Goal: Task Accomplishment & Management: Manage account settings

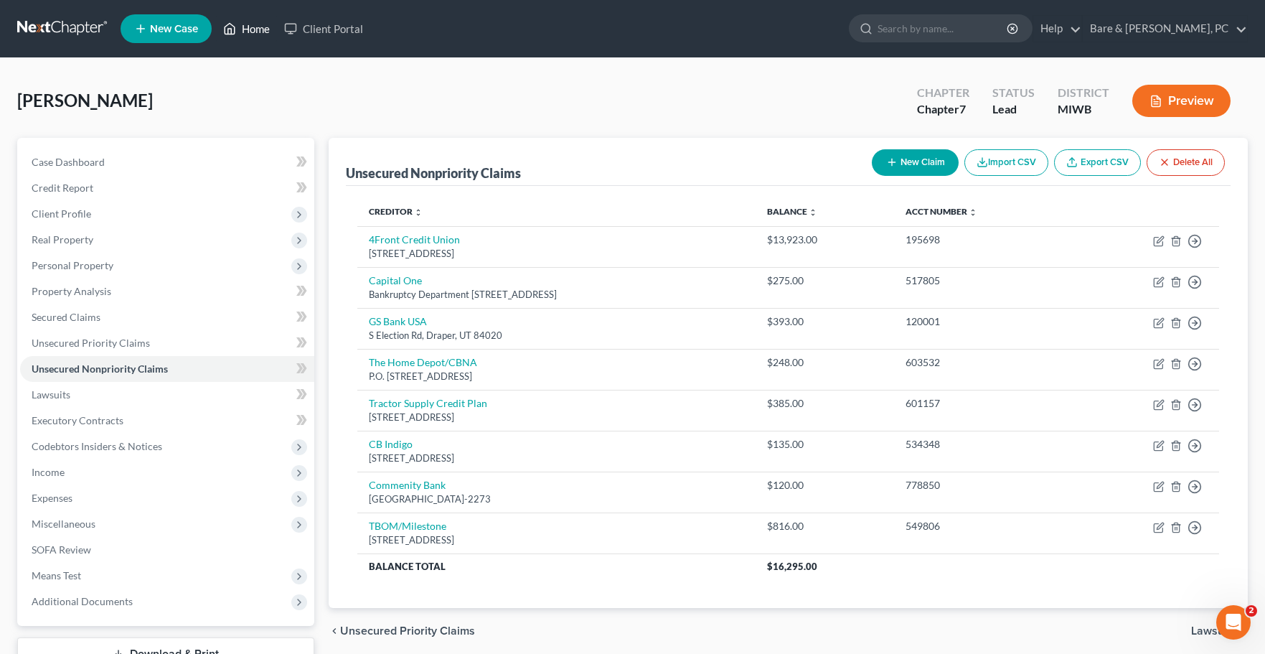
click at [250, 34] on link "Home" at bounding box center [246, 29] width 61 height 26
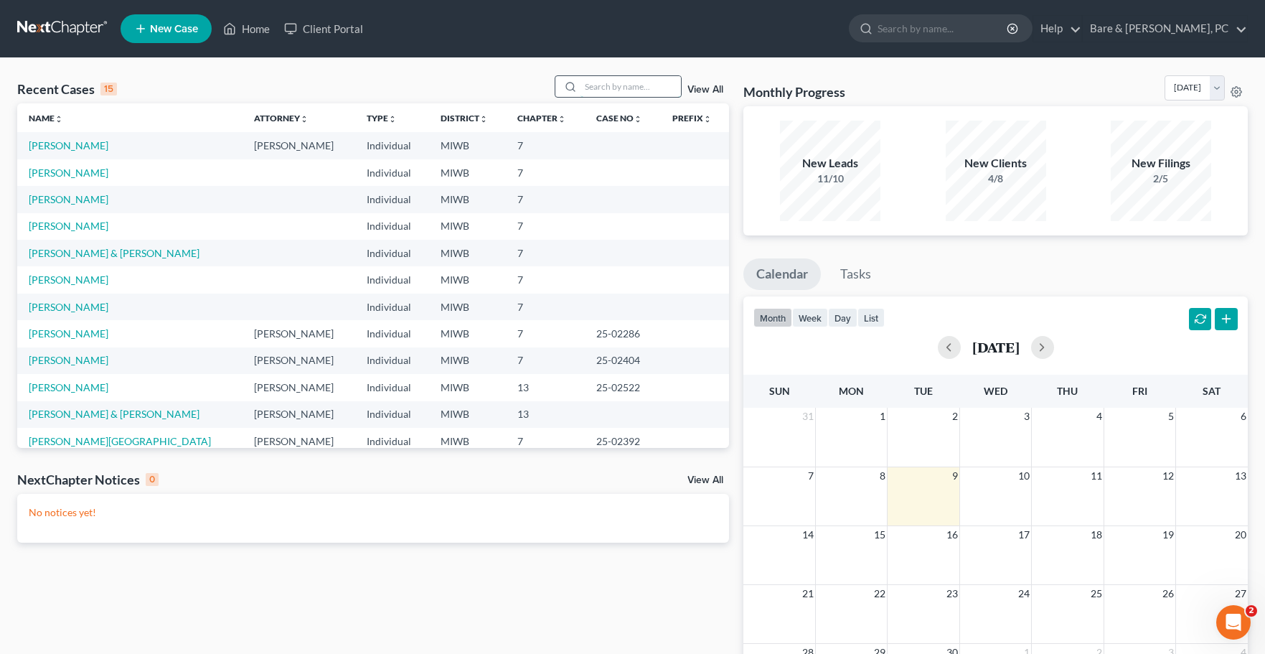
click at [609, 86] on input "search" at bounding box center [630, 86] width 100 height 21
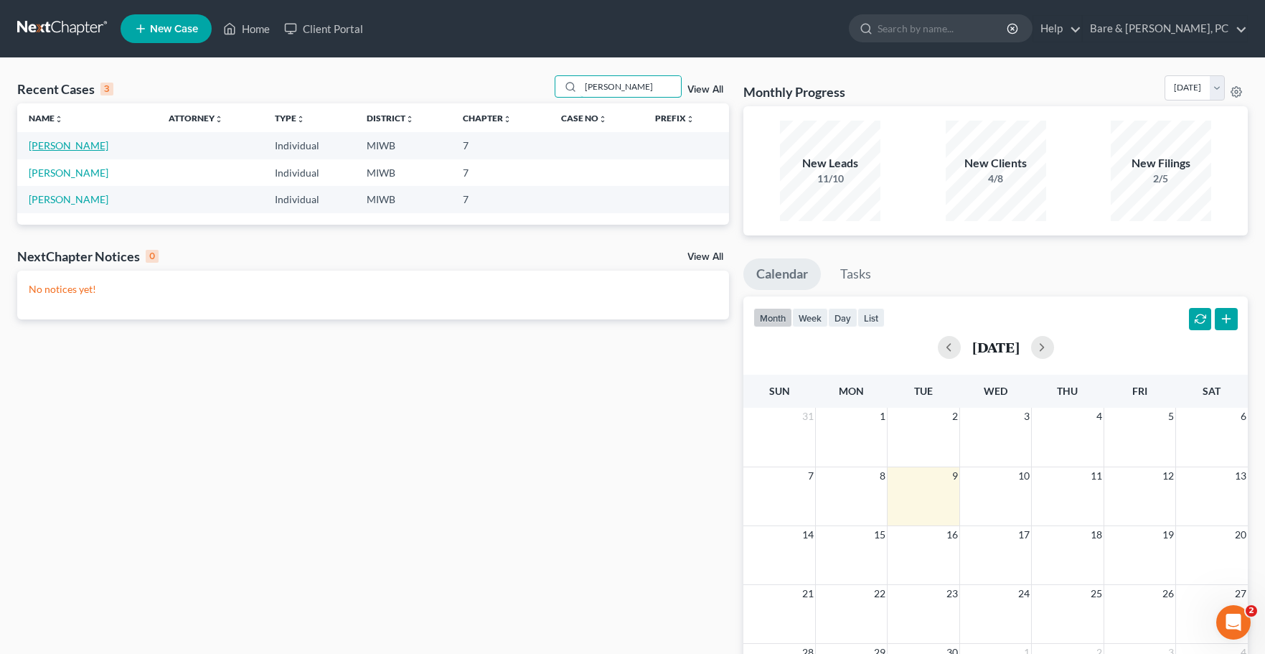
type input "[PERSON_NAME]"
click at [79, 144] on link "[PERSON_NAME]" at bounding box center [69, 145] width 80 height 12
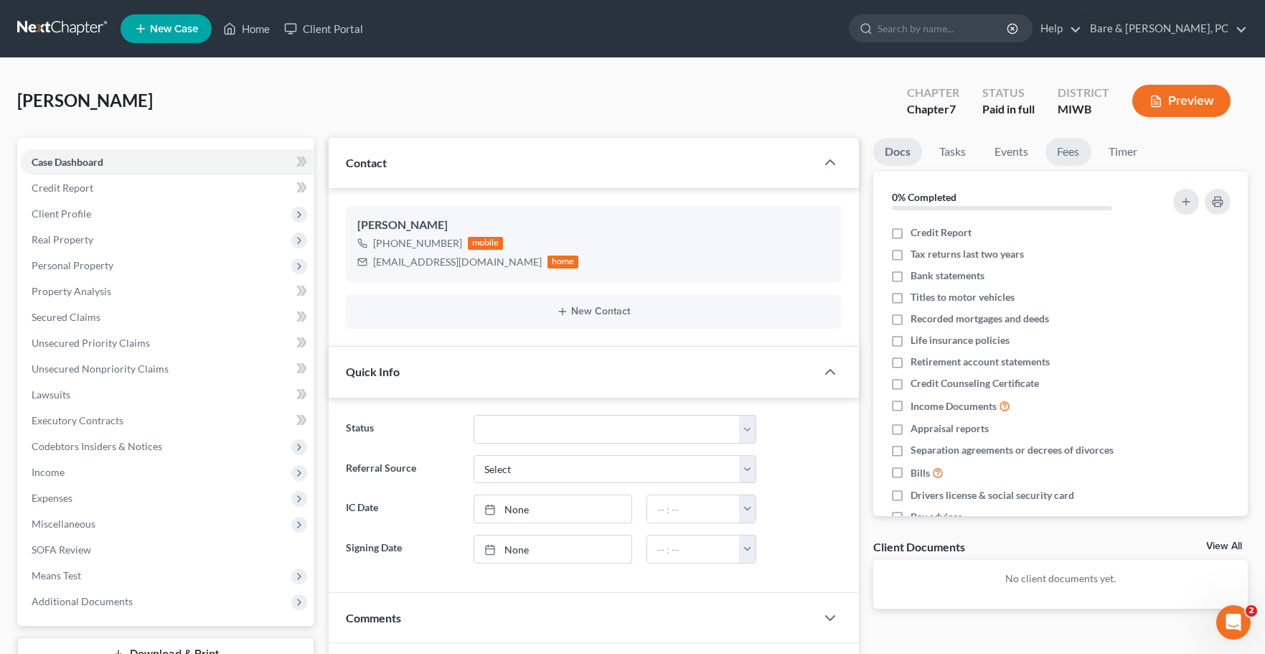
click at [1071, 146] on link "Fees" at bounding box center [1068, 152] width 46 height 28
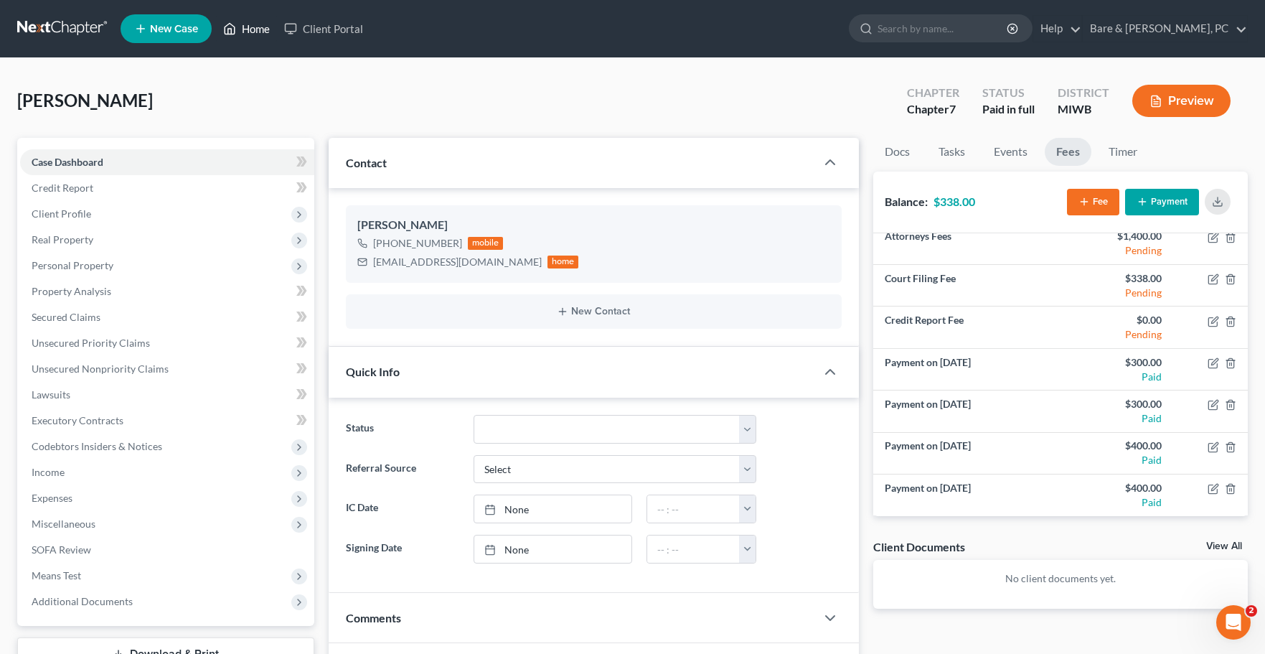
click at [253, 22] on link "Home" at bounding box center [246, 29] width 61 height 26
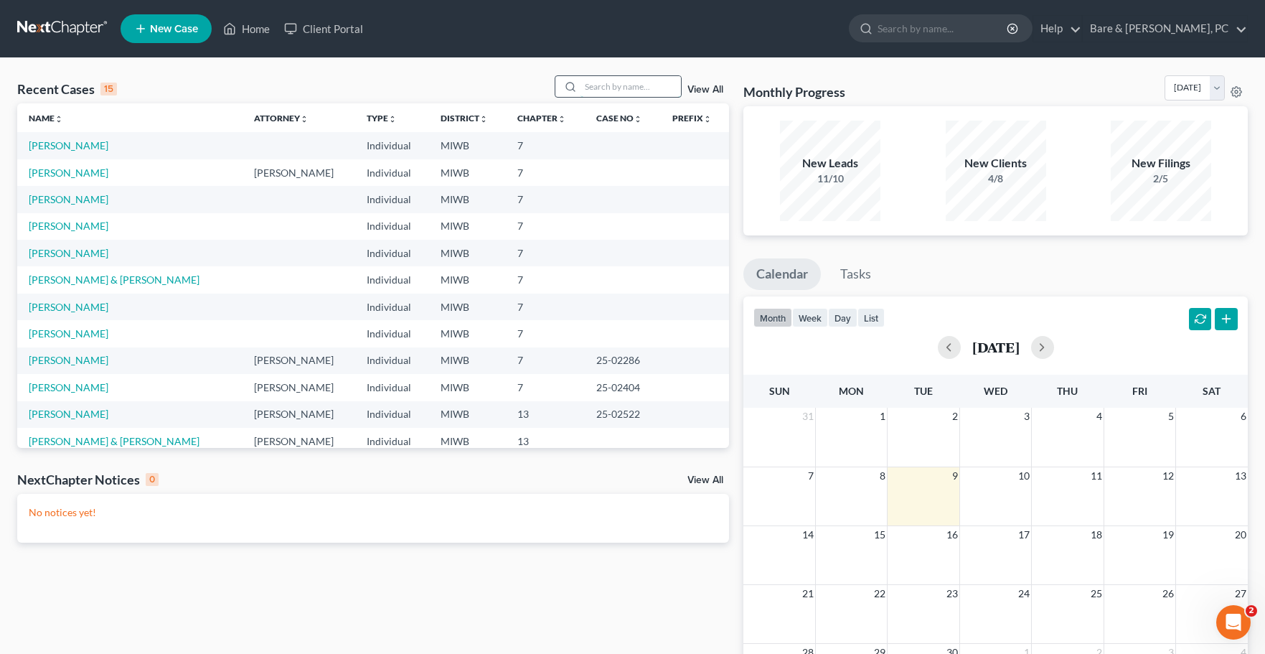
click at [605, 86] on input "search" at bounding box center [630, 86] width 100 height 21
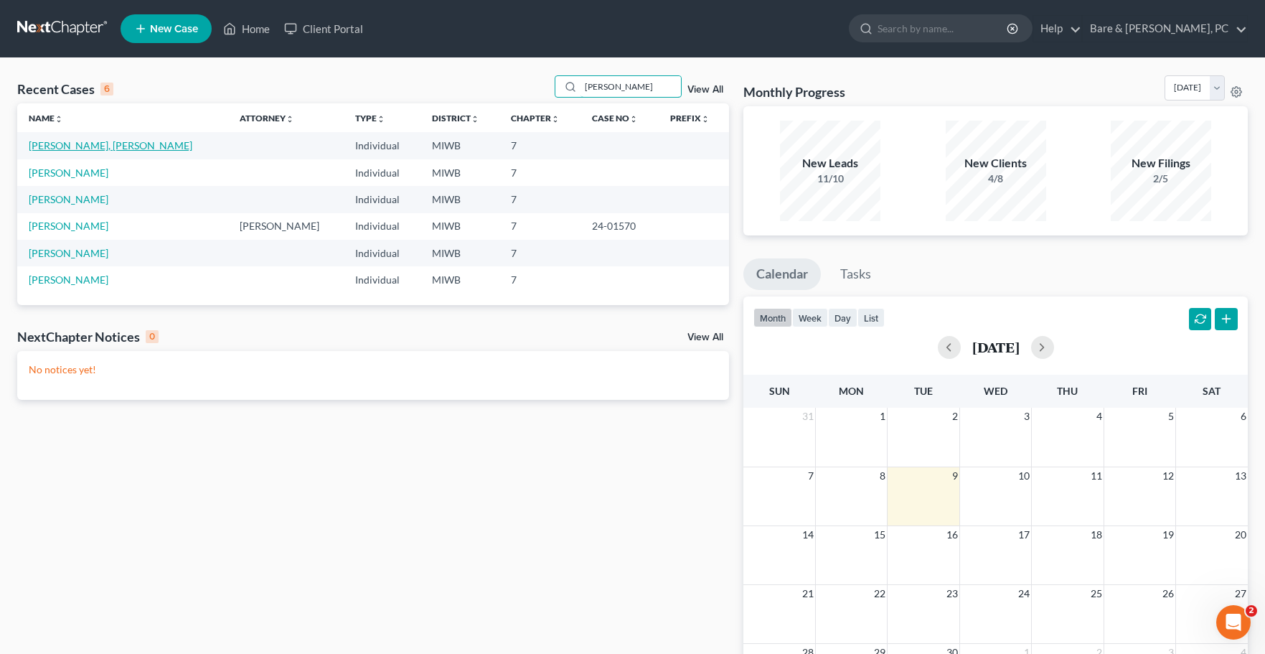
type input "[PERSON_NAME]"
click at [48, 148] on link "[PERSON_NAME], [PERSON_NAME]" at bounding box center [111, 145] width 164 height 12
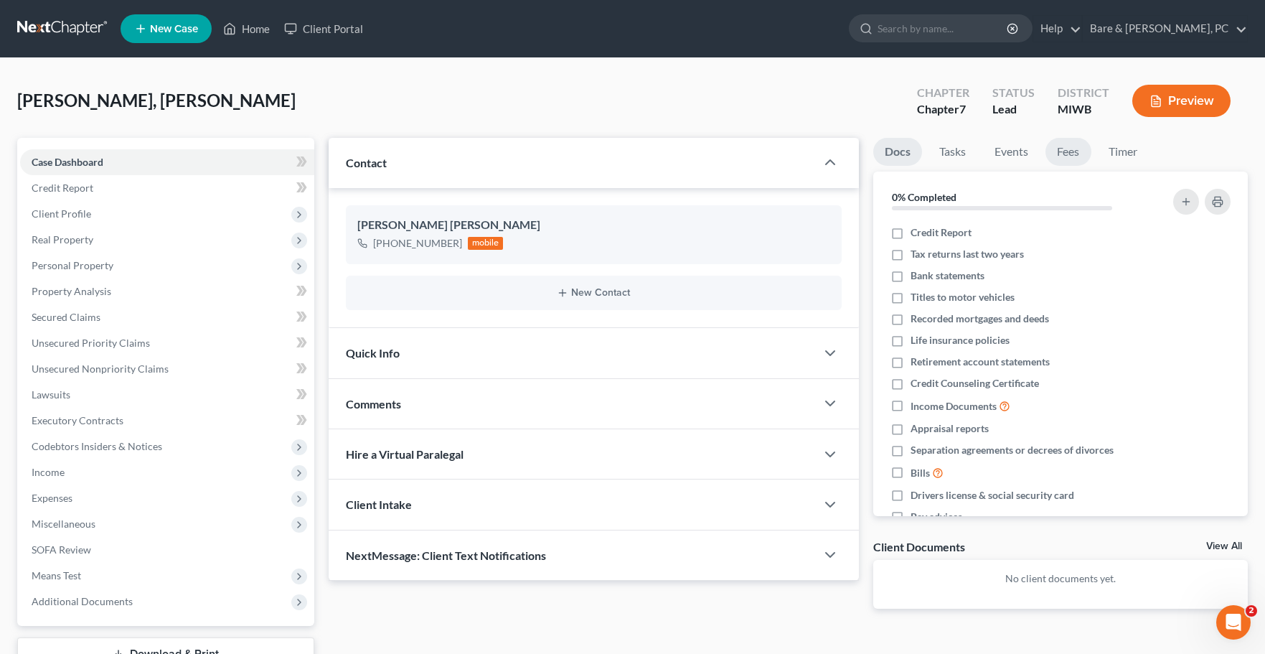
click at [1063, 156] on link "Fees" at bounding box center [1068, 152] width 46 height 28
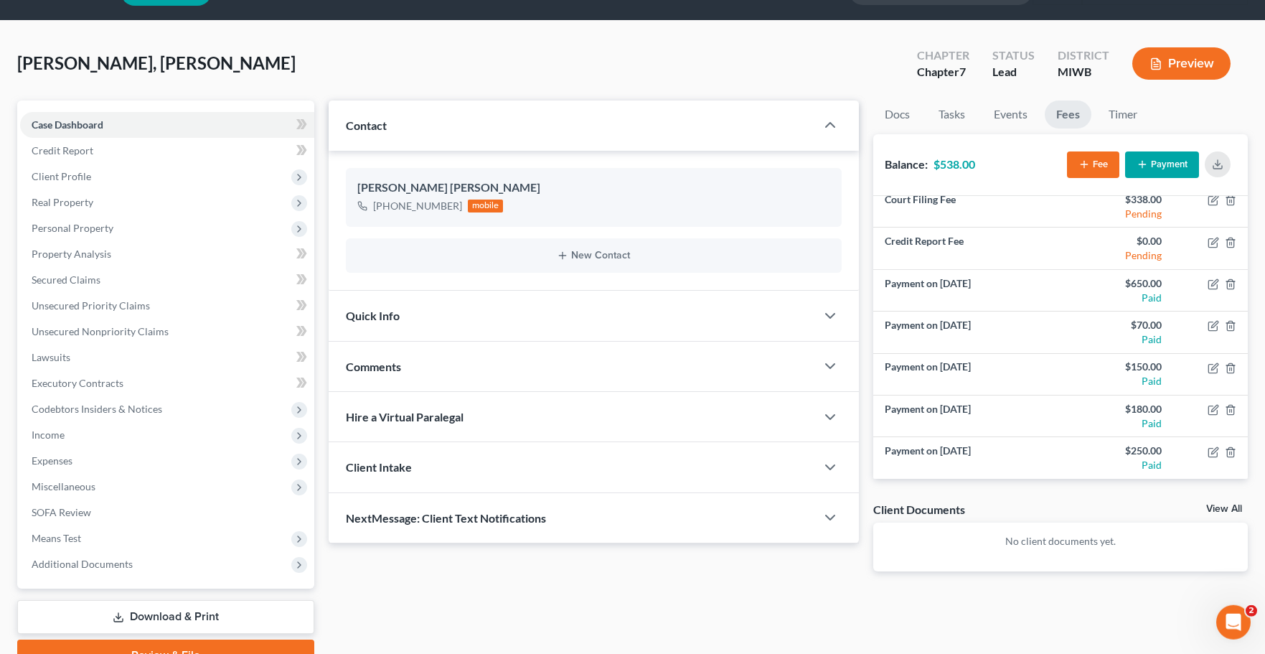
scroll to position [73, 0]
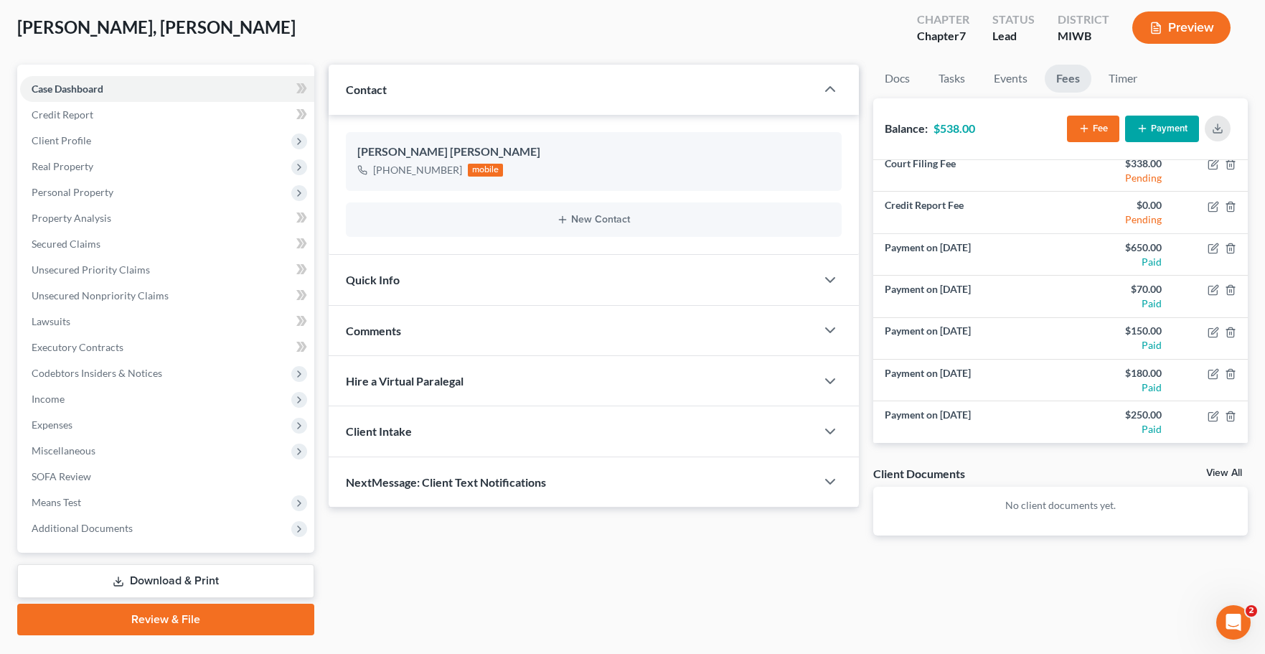
click at [1170, 126] on button "Payment" at bounding box center [1162, 129] width 74 height 27
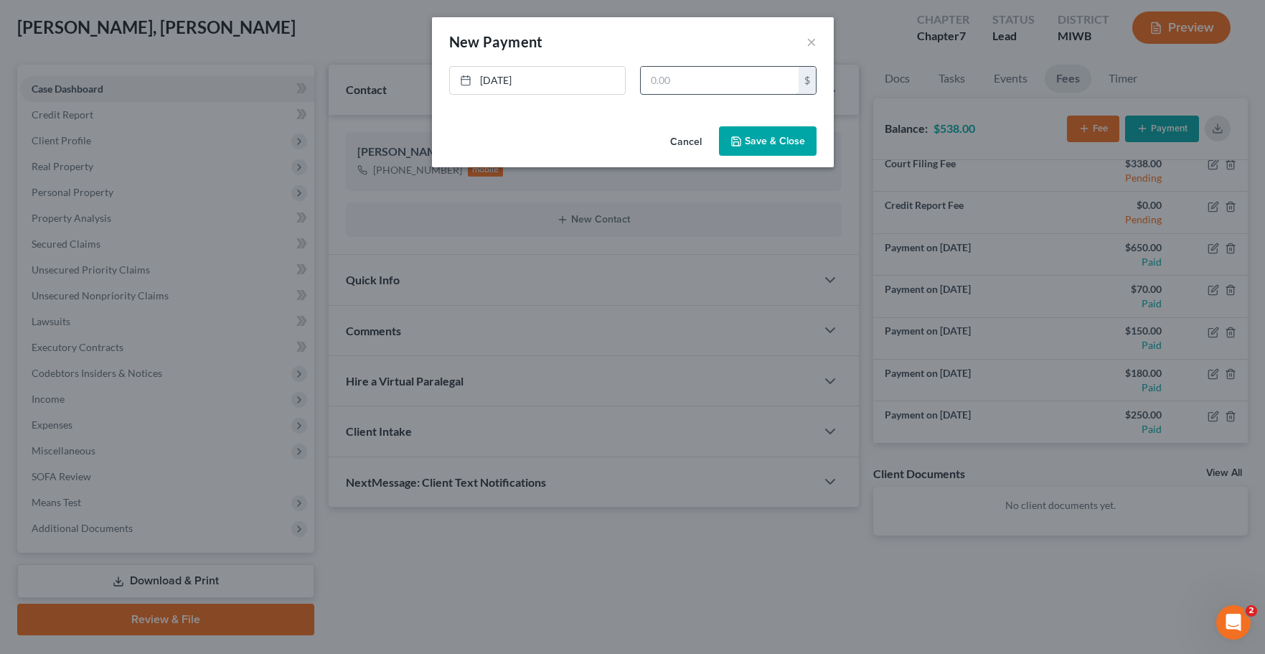
click at [686, 88] on input "text" at bounding box center [720, 80] width 158 height 27
click at [502, 82] on link "[DATE]" at bounding box center [537, 80] width 175 height 27
click at [705, 72] on input "text" at bounding box center [720, 80] width 158 height 27
type input "200."
click at [784, 138] on button "Save & Close" at bounding box center [768, 141] width 98 height 30
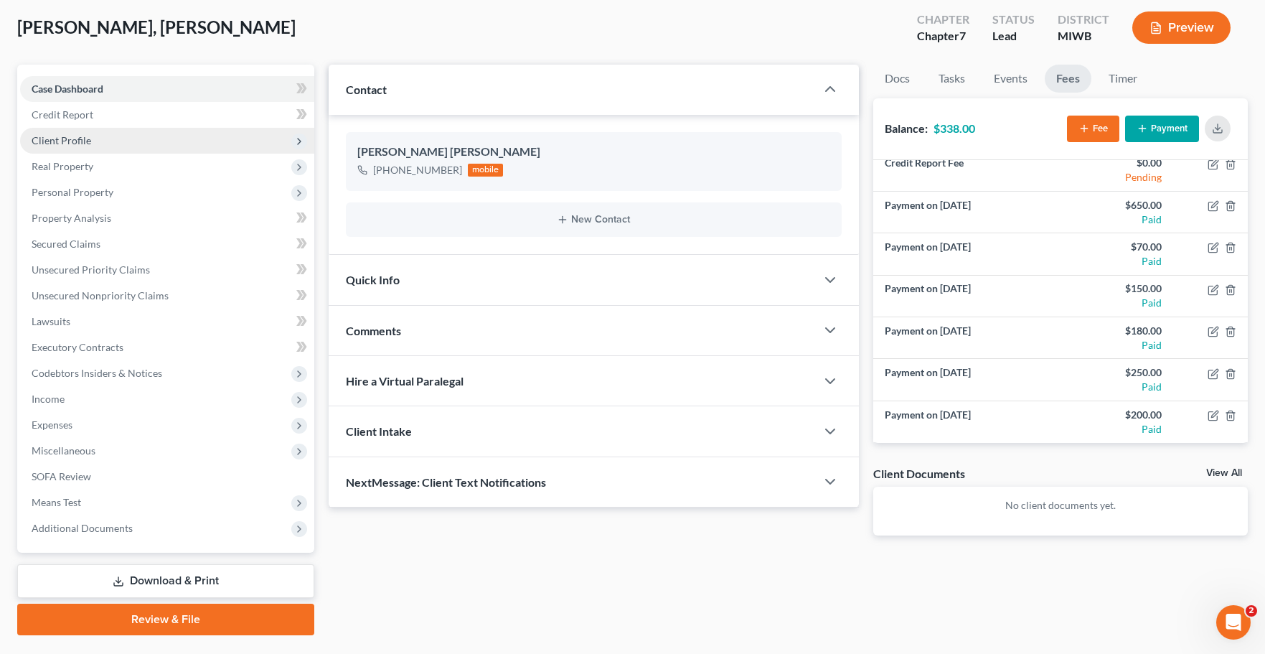
scroll to position [0, 0]
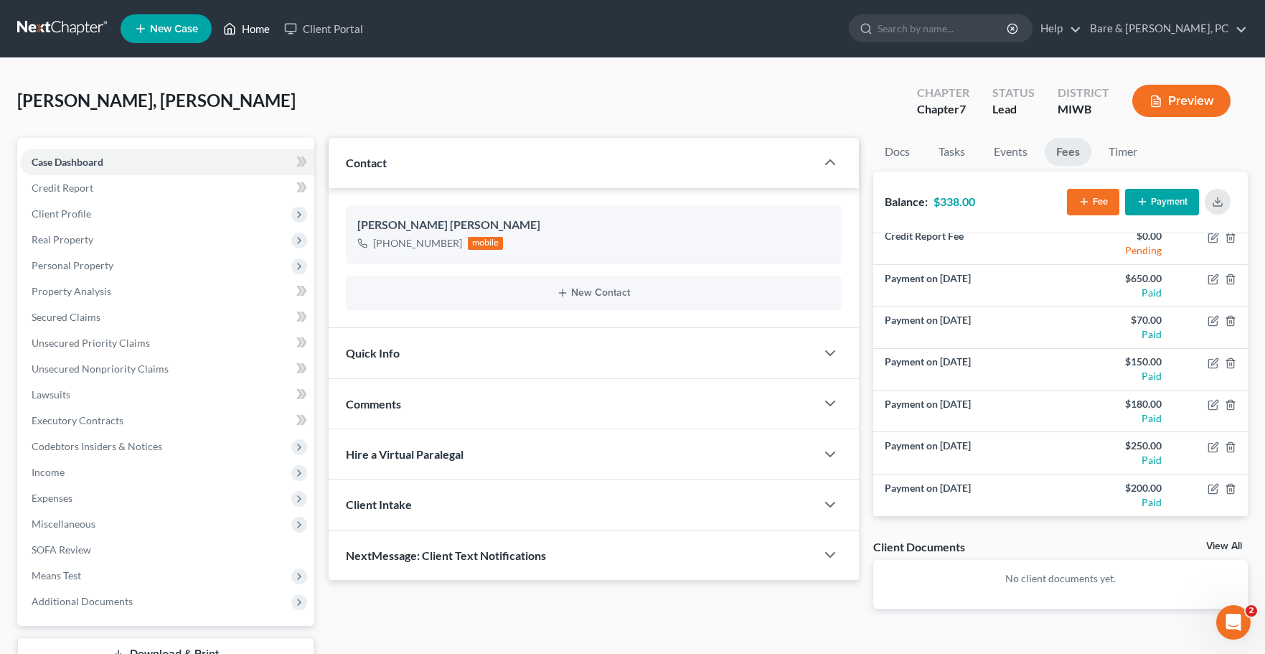
click at [258, 31] on link "Home" at bounding box center [246, 29] width 61 height 26
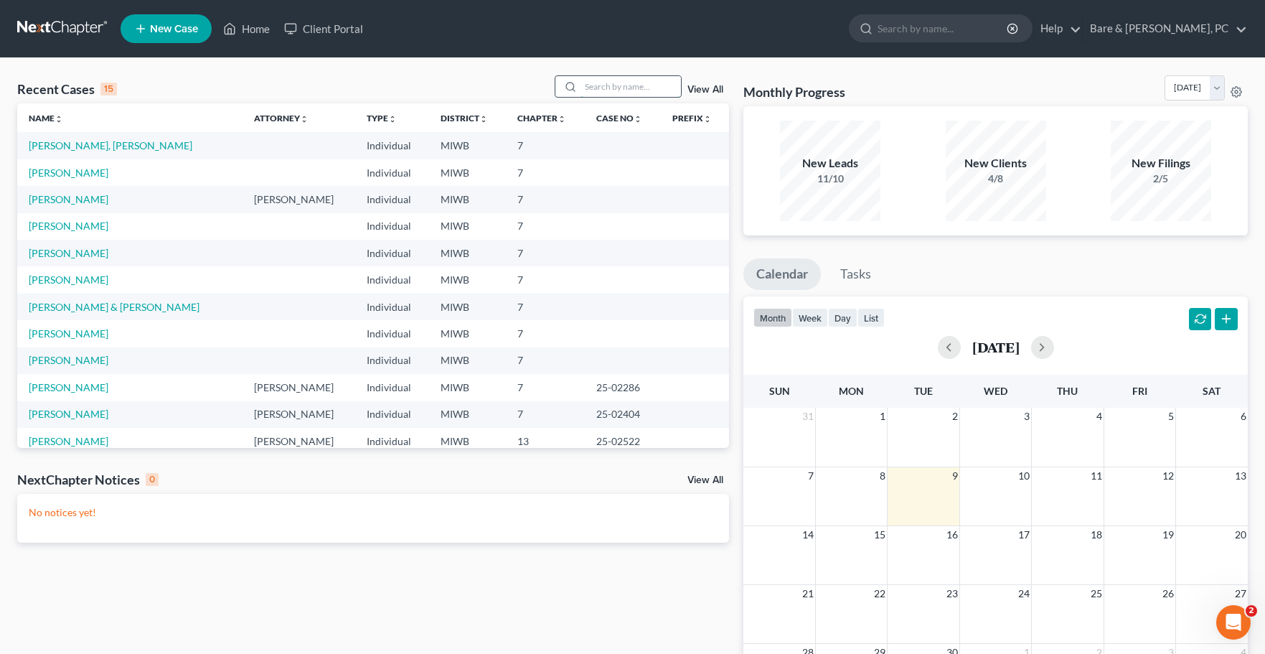
click at [594, 90] on input "search" at bounding box center [630, 86] width 100 height 21
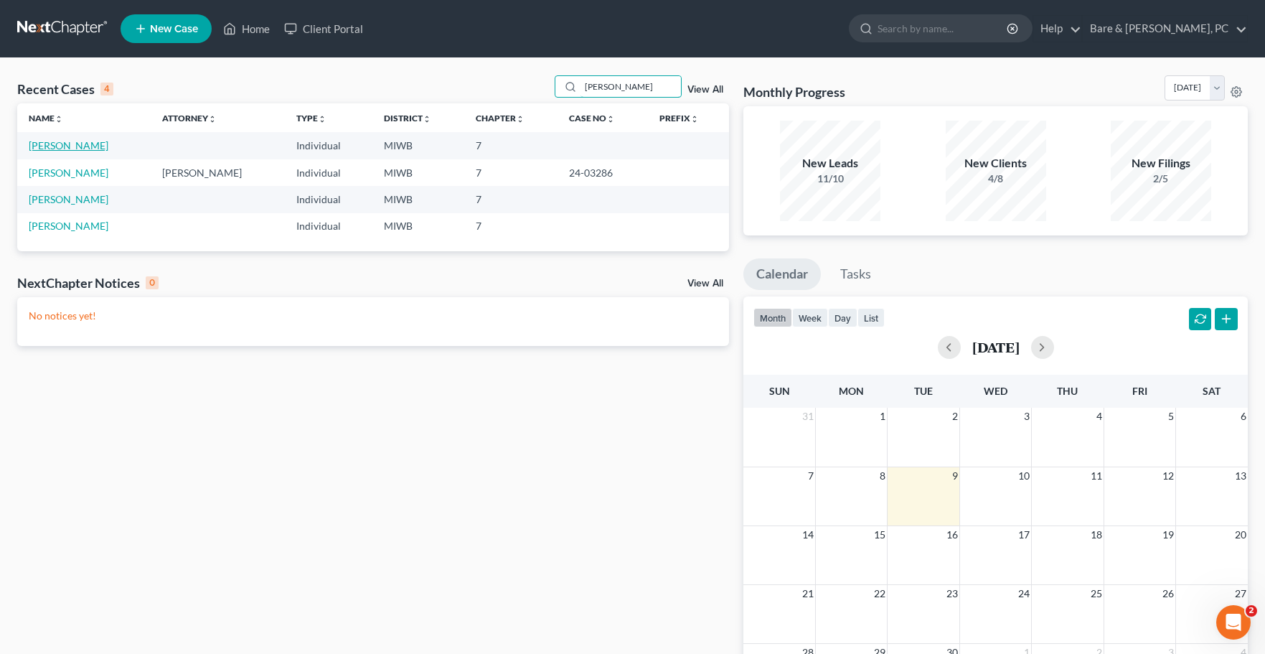
type input "[PERSON_NAME]"
click at [72, 149] on link "[PERSON_NAME]" at bounding box center [69, 145] width 80 height 12
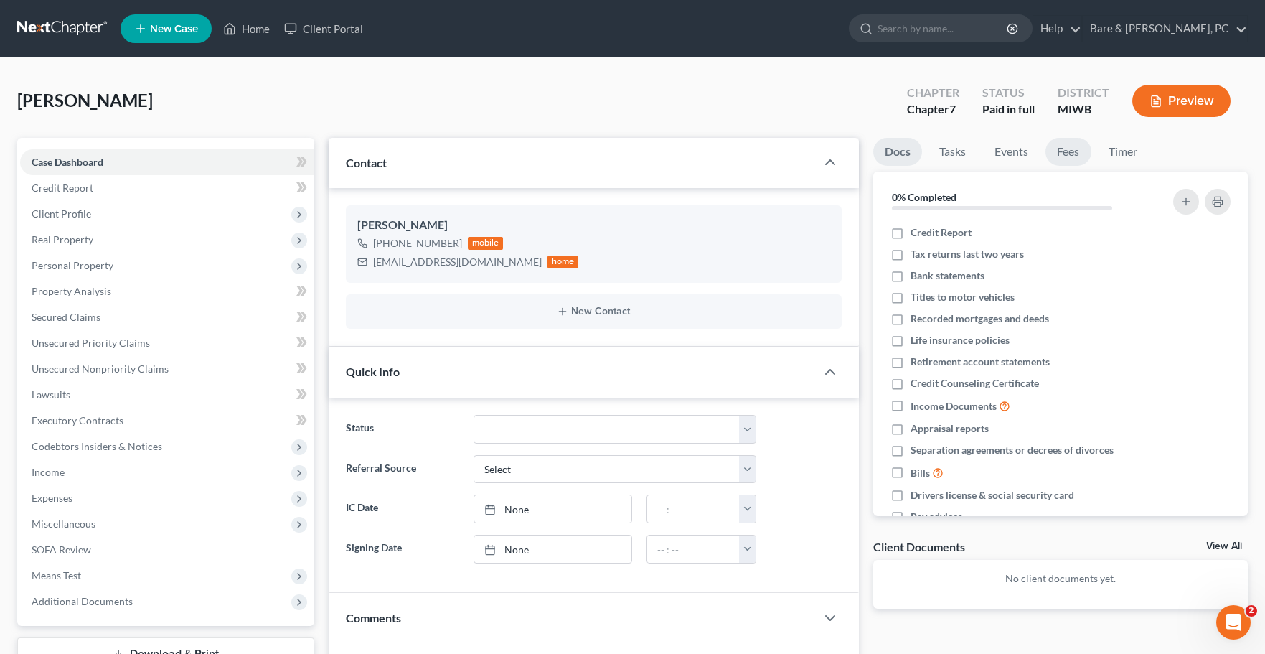
click at [1074, 153] on link "Fees" at bounding box center [1068, 152] width 46 height 28
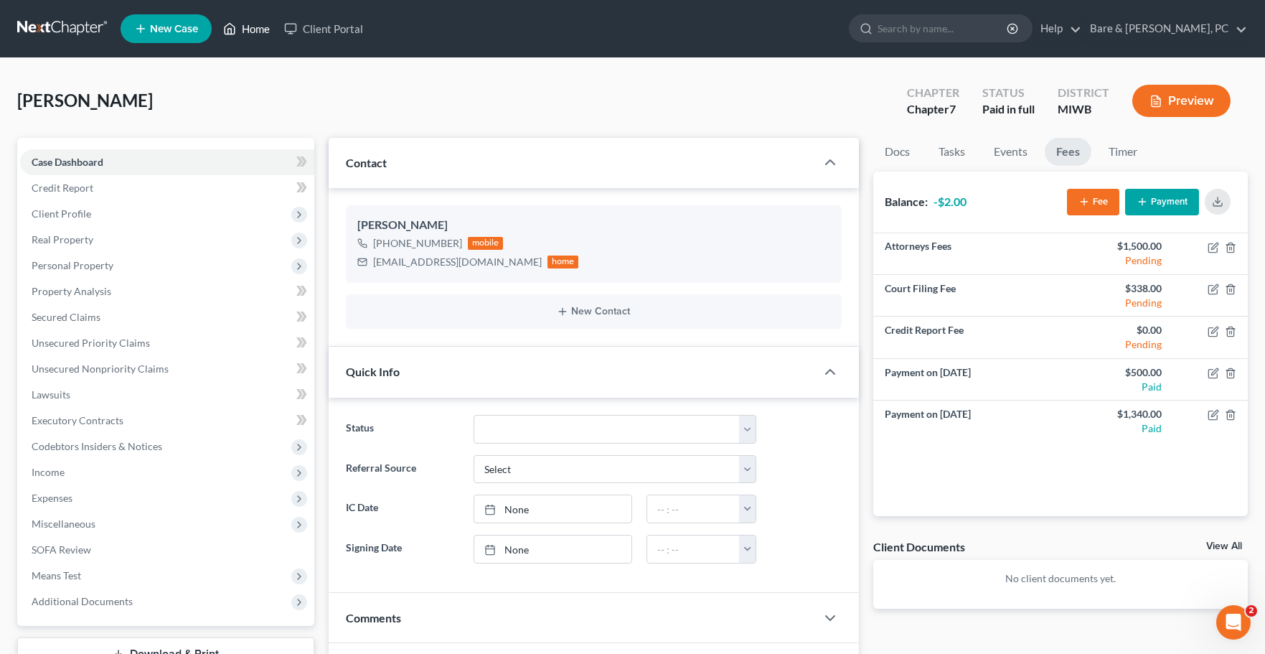
click at [247, 28] on link "Home" at bounding box center [246, 29] width 61 height 26
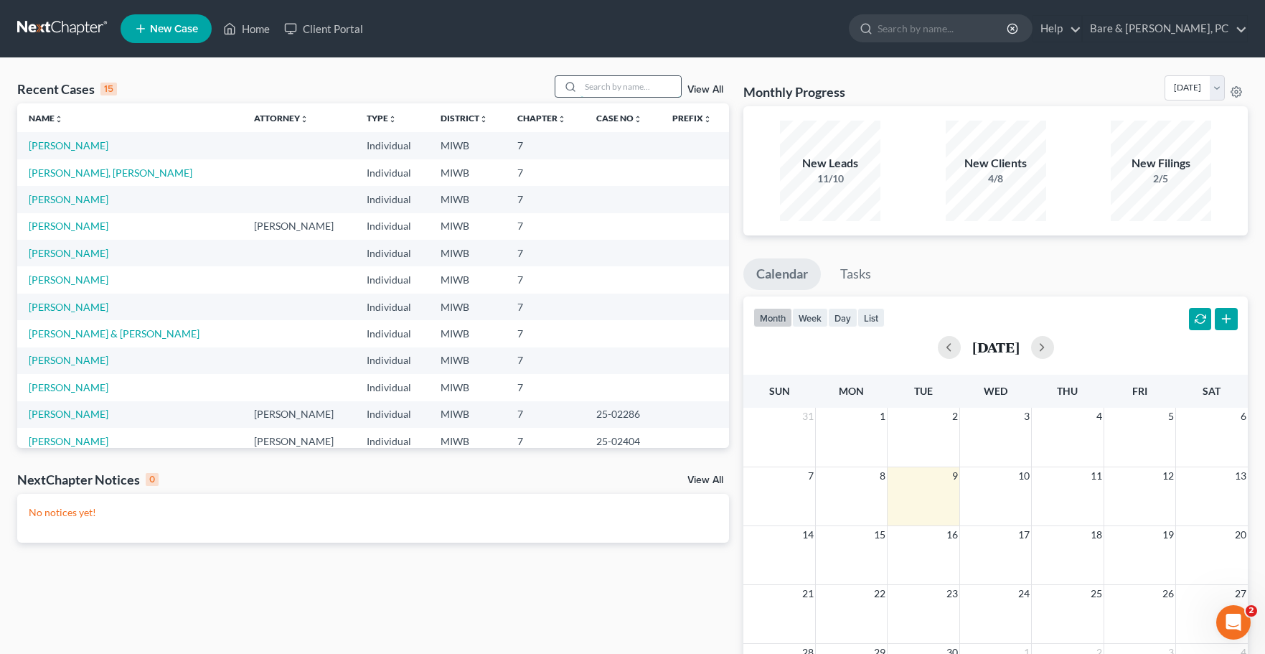
click at [642, 84] on input "search" at bounding box center [630, 86] width 100 height 21
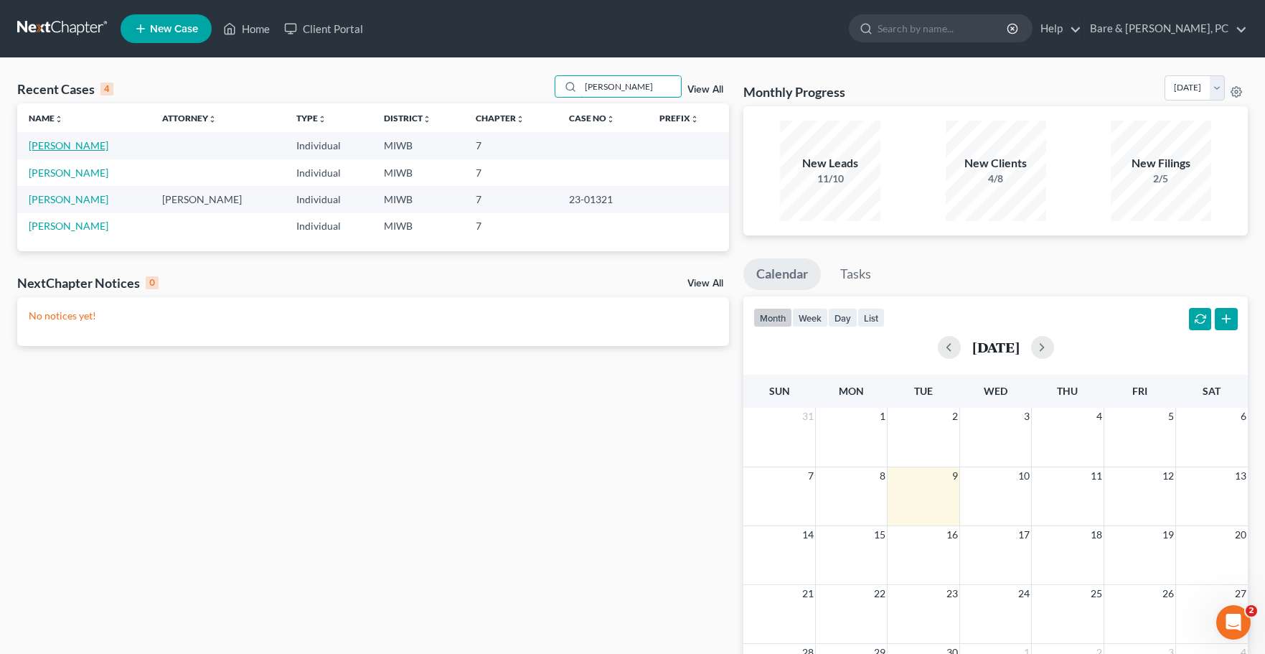
type input "[PERSON_NAME]"
click at [67, 148] on link "[PERSON_NAME]" at bounding box center [69, 145] width 80 height 12
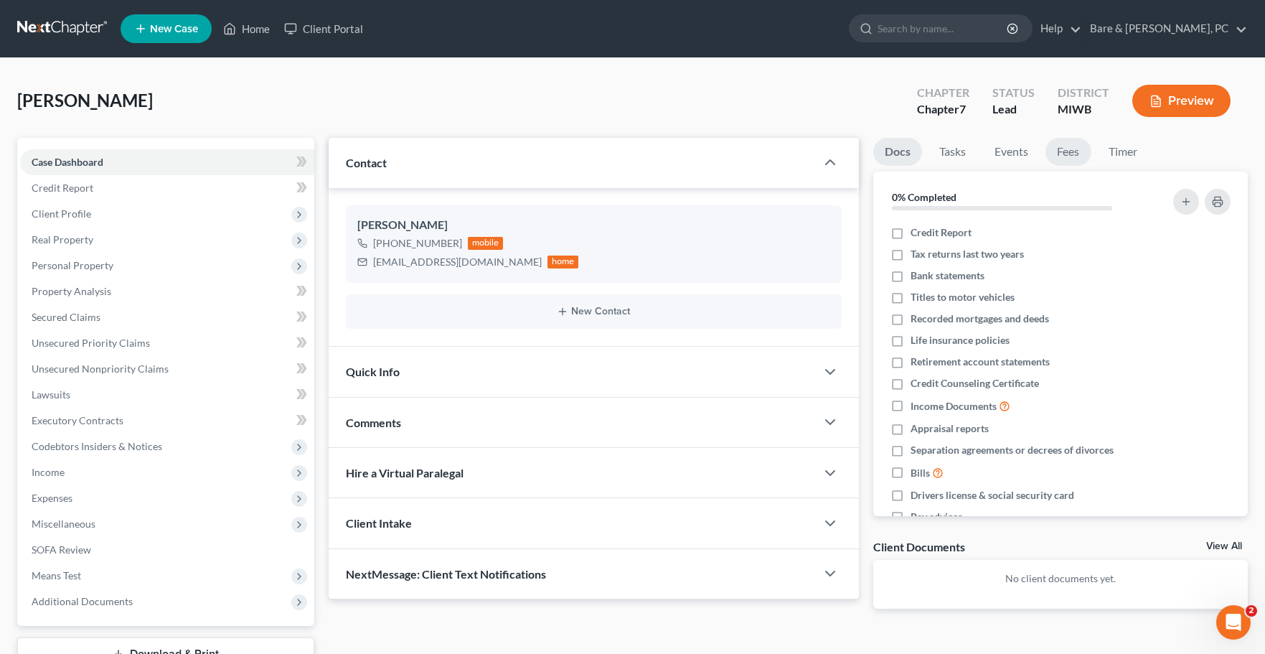
click at [1070, 149] on link "Fees" at bounding box center [1068, 152] width 46 height 28
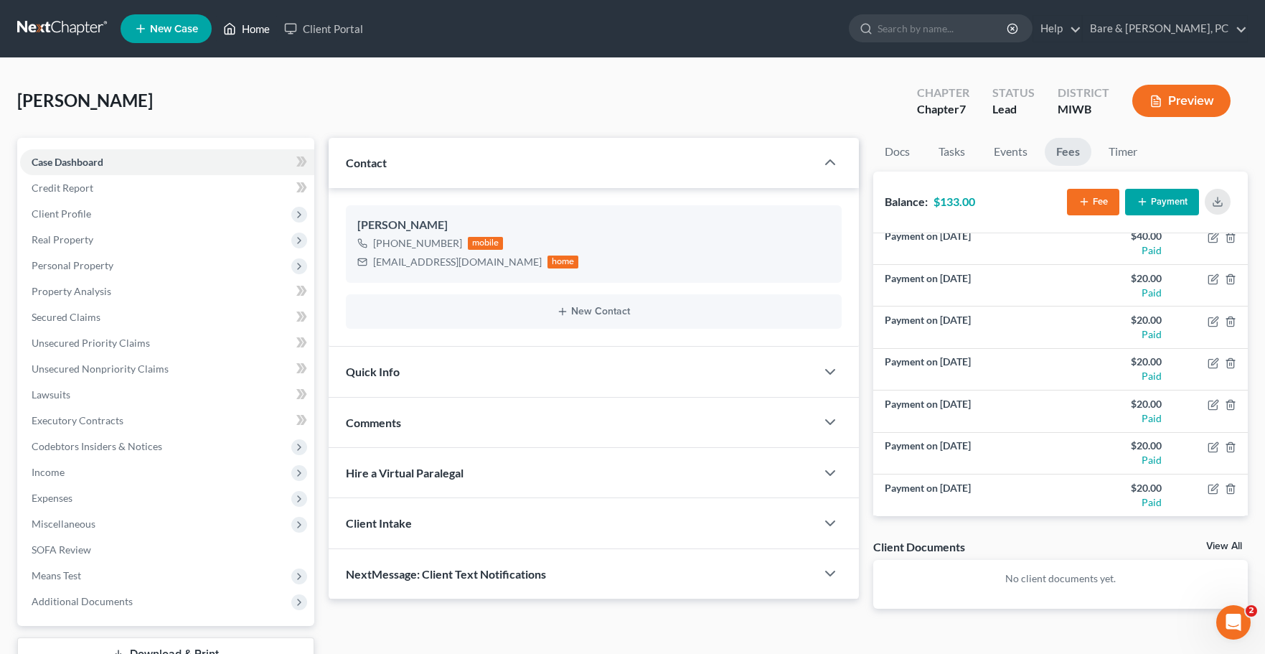
click at [257, 27] on link "Home" at bounding box center [246, 29] width 61 height 26
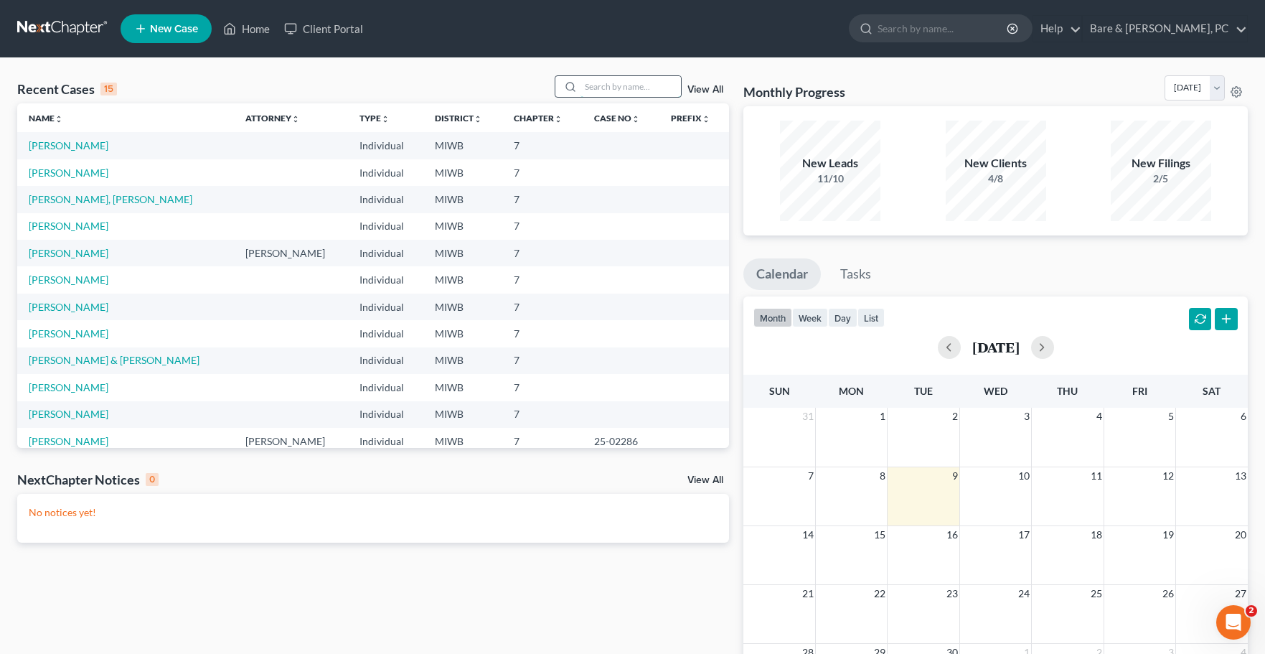
click at [616, 88] on input "search" at bounding box center [630, 86] width 100 height 21
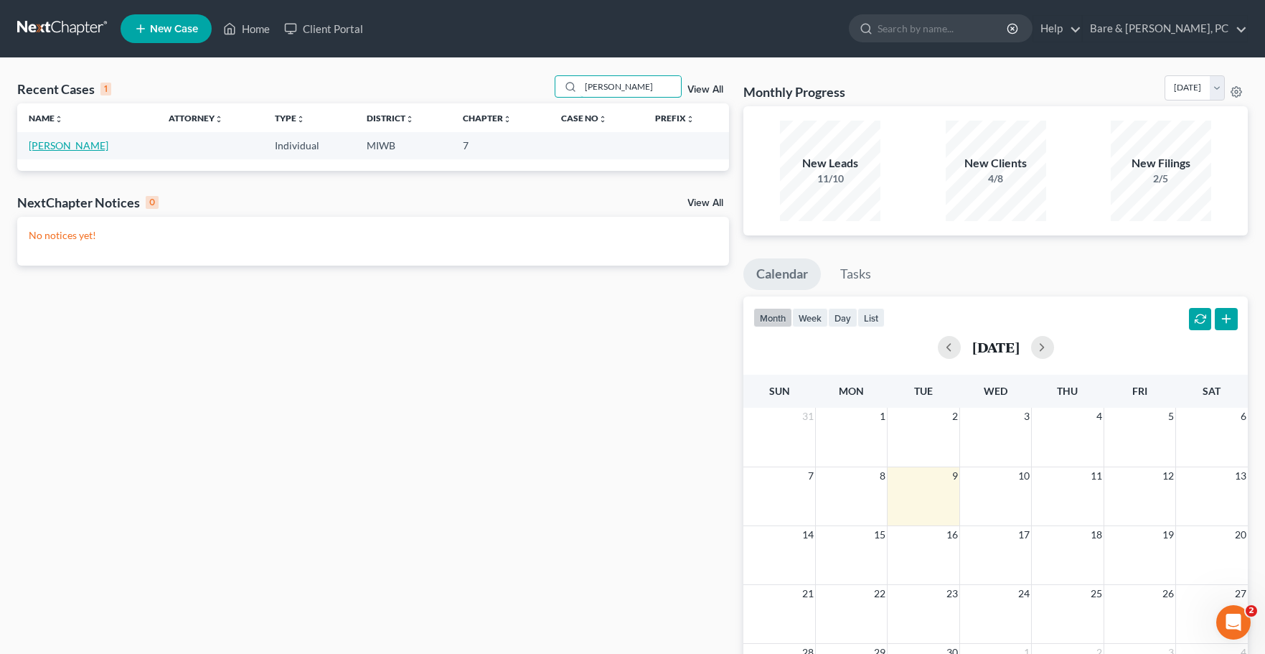
type input "[PERSON_NAME]"
click at [59, 150] on link "[PERSON_NAME]" at bounding box center [69, 145] width 80 height 12
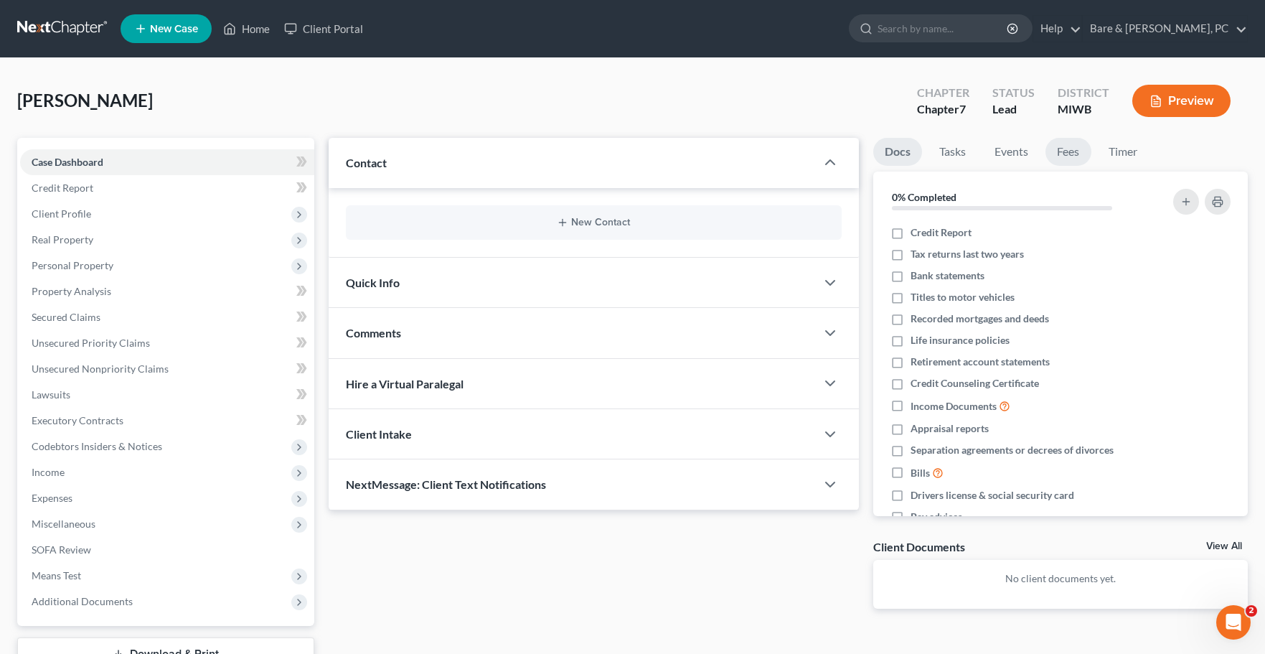
click at [1072, 151] on link "Fees" at bounding box center [1068, 152] width 46 height 28
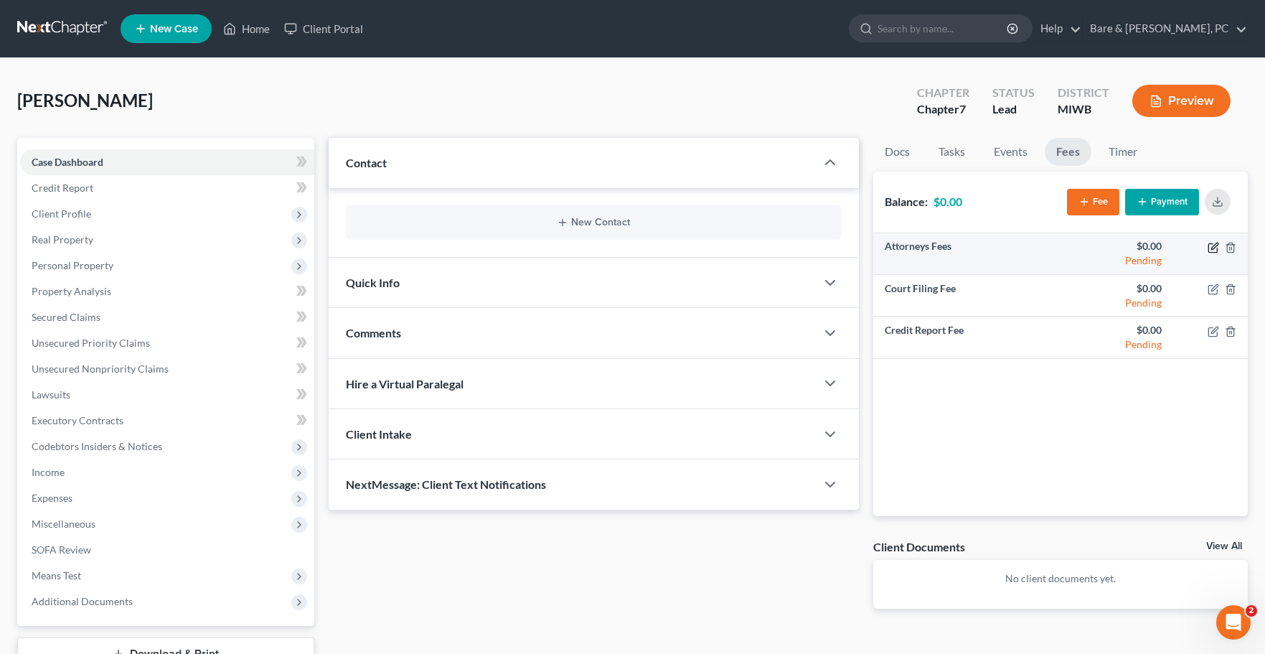
click at [1217, 245] on icon "button" at bounding box center [1214, 246] width 6 height 6
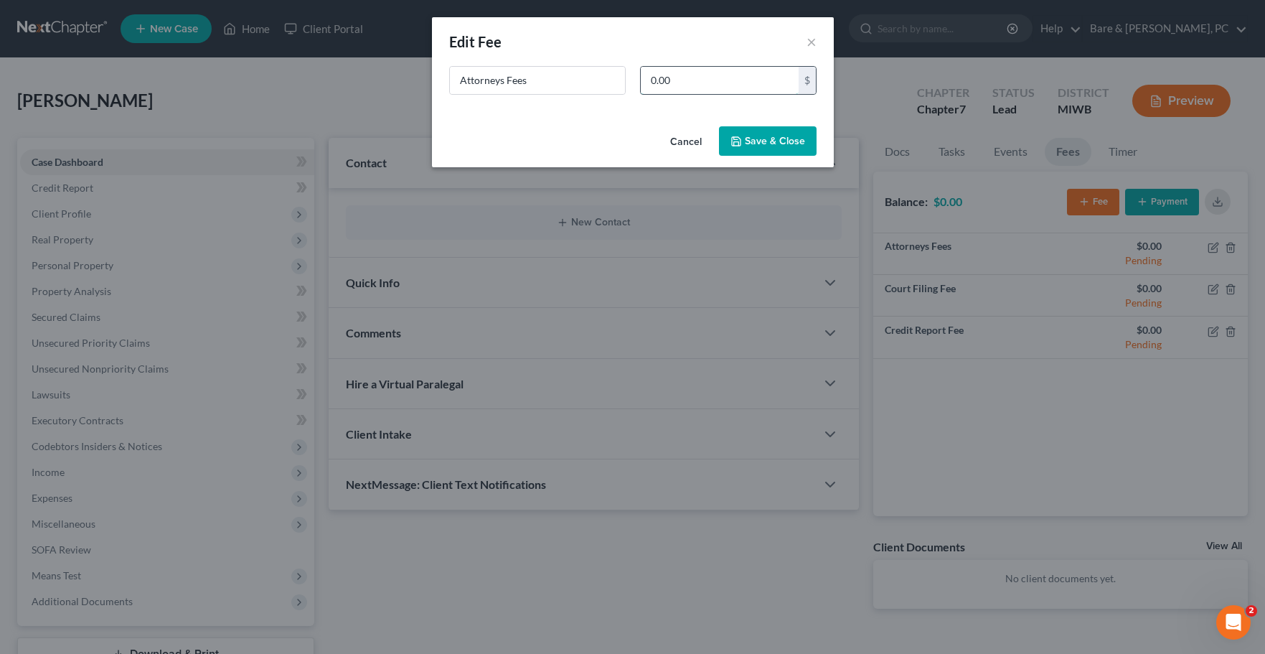
click at [682, 85] on input "0.00" at bounding box center [720, 80] width 158 height 27
type input "1,500"
click at [776, 136] on button "Save & Close" at bounding box center [768, 141] width 98 height 30
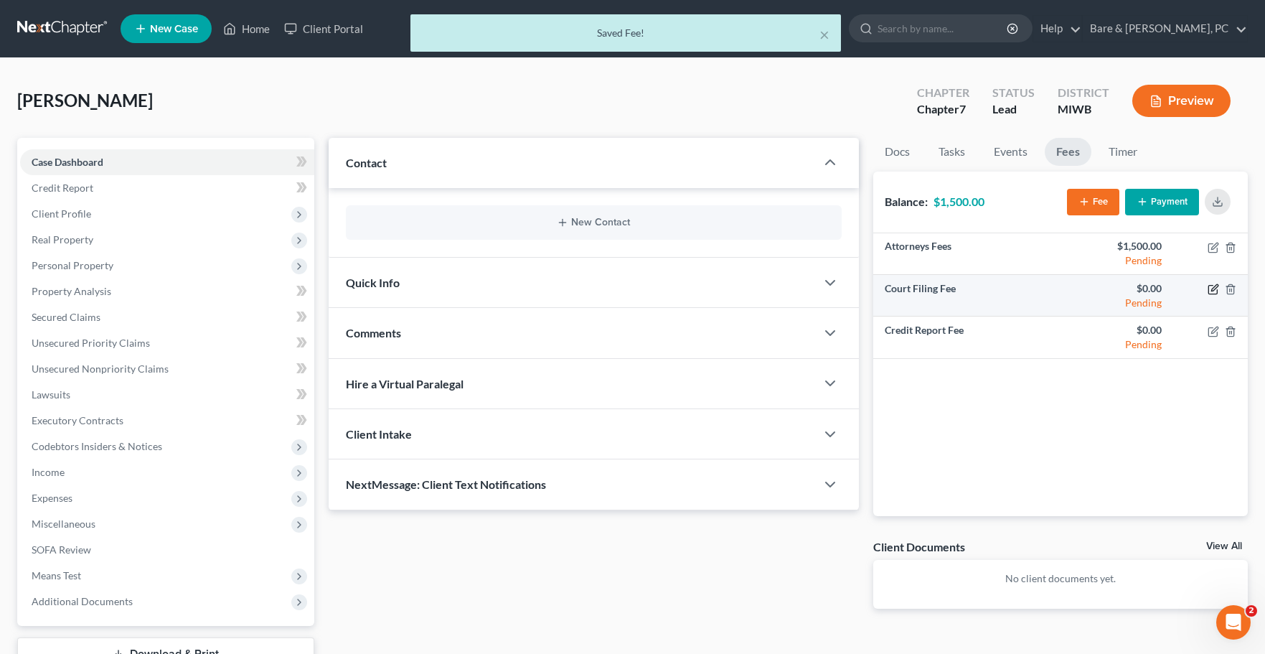
click at [1213, 286] on icon "button" at bounding box center [1213, 288] width 11 height 11
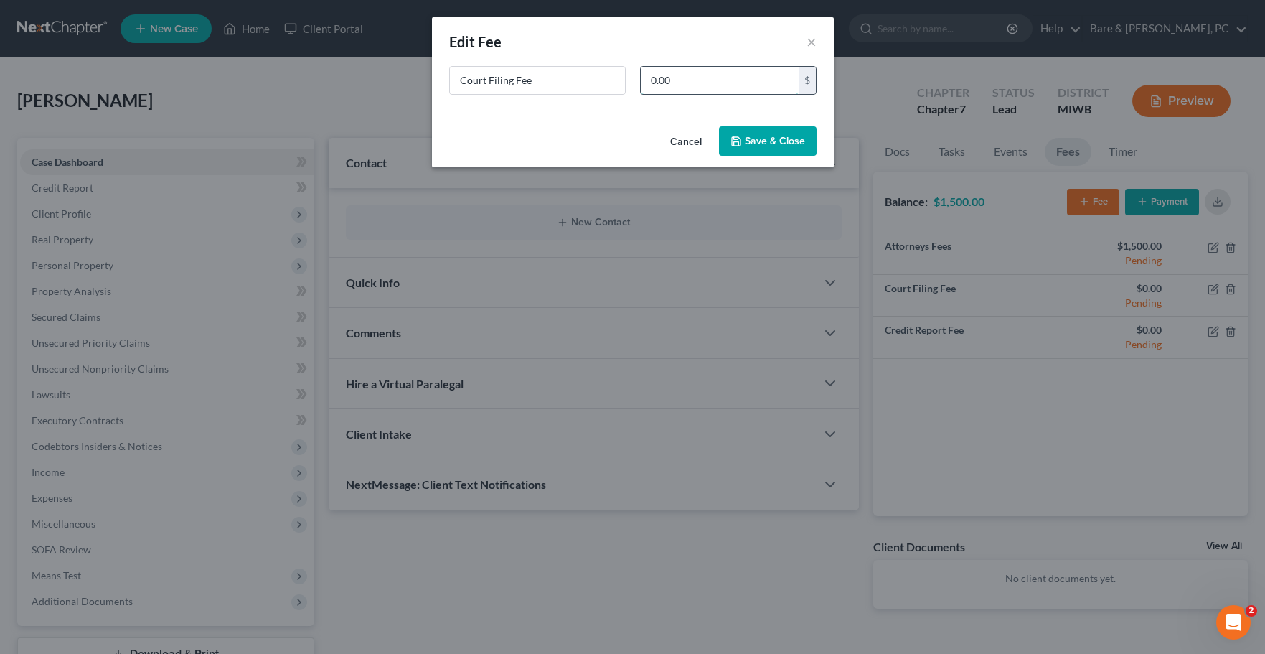
click at [669, 83] on input "0.00" at bounding box center [720, 80] width 158 height 27
type input "338."
click at [786, 141] on button "Save & Close" at bounding box center [768, 141] width 98 height 30
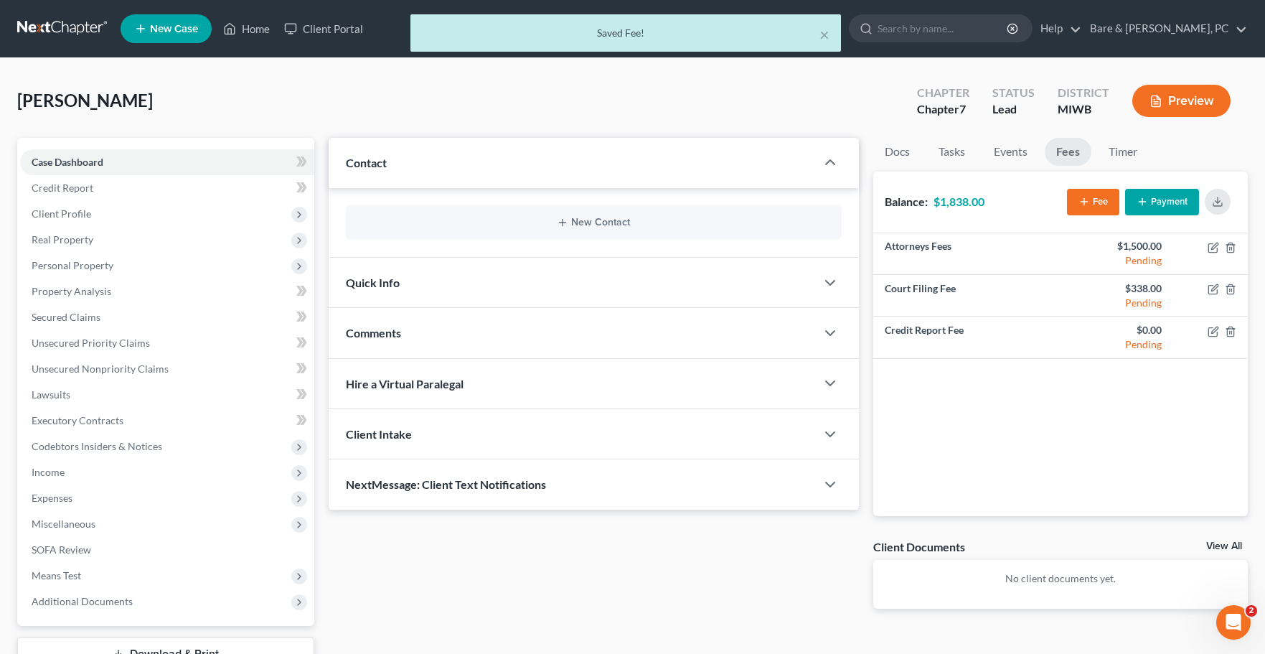
click at [1177, 197] on button "Payment" at bounding box center [1162, 202] width 74 height 27
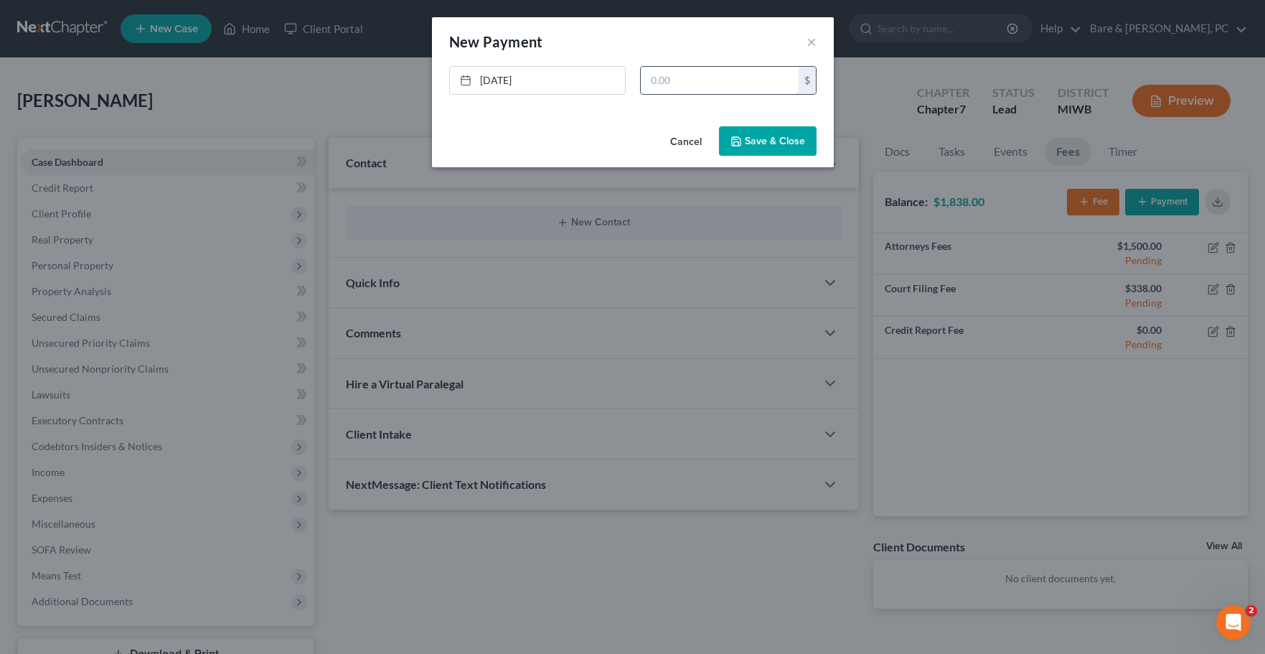
click at [678, 80] on input "text" at bounding box center [720, 80] width 158 height 27
type input "1,000."
click at [488, 83] on link "[DATE]" at bounding box center [537, 80] width 175 height 27
click at [786, 140] on button "Save & Close" at bounding box center [768, 141] width 98 height 30
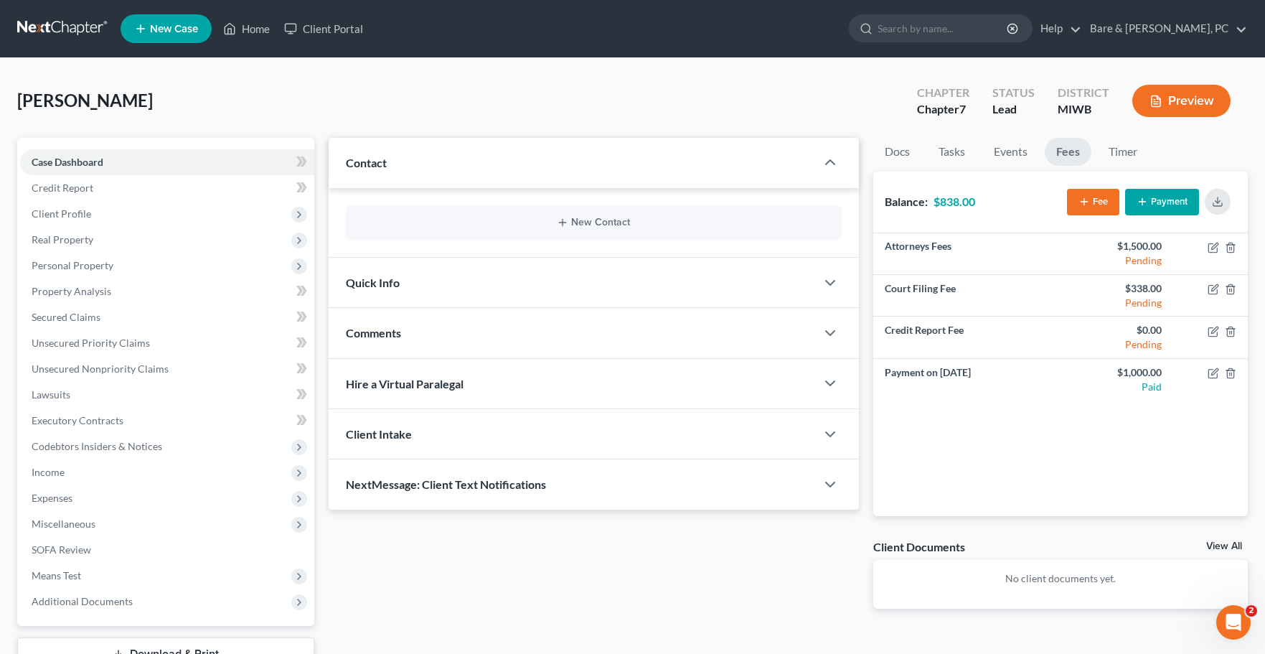
click at [1009, 463] on div "Attorneys Fees $1,500.00 Pending Court Filing Fee $338.00 Pending Credit Report…" at bounding box center [1060, 374] width 375 height 283
